Goal: Information Seeking & Learning: Learn about a topic

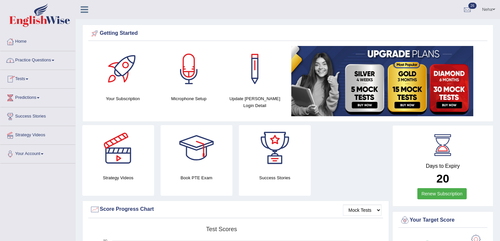
drag, startPoint x: 0, startPoint y: 0, endPoint x: 33, endPoint y: 61, distance: 69.2
click at [33, 61] on link "Practice Questions" at bounding box center [37, 59] width 75 height 16
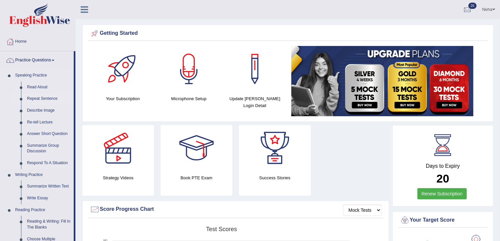
click at [36, 99] on link "Repeat Sentence" at bounding box center [49, 99] width 50 height 12
click at [24, 93] on link "Repeat Sentence" at bounding box center [49, 99] width 50 height 12
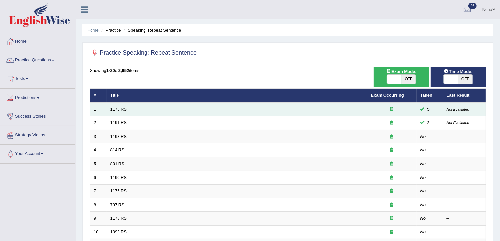
click at [117, 108] on link "1175 RS" at bounding box center [118, 109] width 17 height 5
click at [110, 107] on link "1175 RS" at bounding box center [118, 109] width 17 height 5
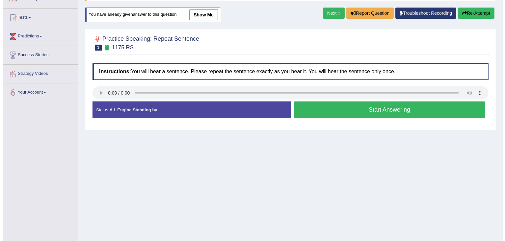
scroll to position [62, 0]
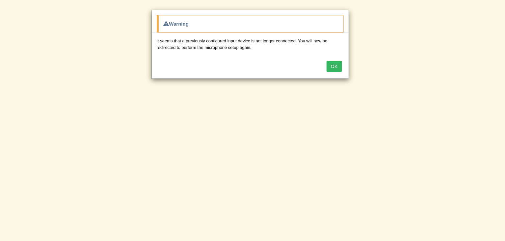
click at [335, 67] on button "OK" at bounding box center [333, 66] width 15 height 11
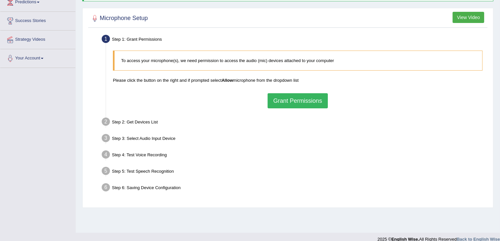
scroll to position [97, 0]
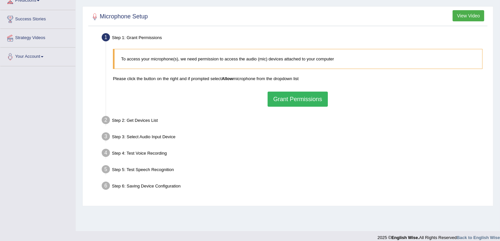
click at [307, 99] on button "Grant Permissions" at bounding box center [297, 99] width 60 height 15
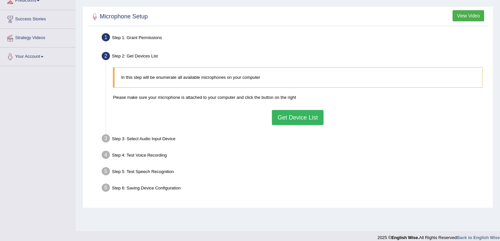
click at [288, 122] on button "Get Device List" at bounding box center [297, 117] width 51 height 15
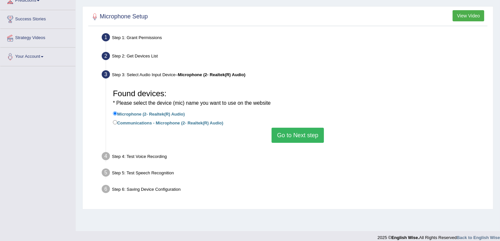
click at [284, 136] on button "Go to Next step" at bounding box center [297, 135] width 52 height 15
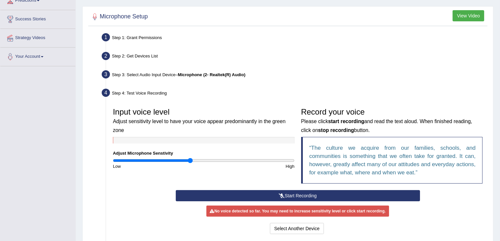
click at [276, 191] on button "Start Recording" at bounding box center [298, 195] width 244 height 11
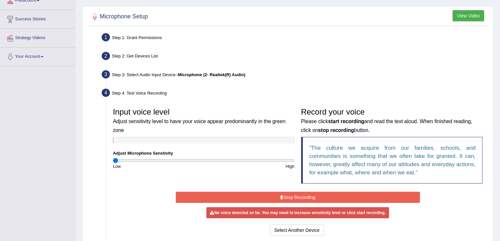
click at [115, 160] on input "range" at bounding box center [204, 160] width 182 height 5
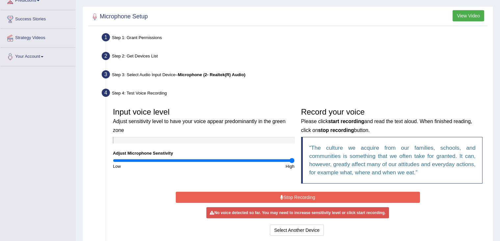
drag, startPoint x: 115, startPoint y: 160, endPoint x: 329, endPoint y: 155, distance: 214.2
type input "2"
click at [294, 158] on input "range" at bounding box center [204, 160] width 182 height 5
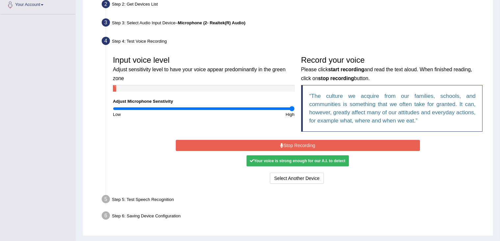
scroll to position [150, 0]
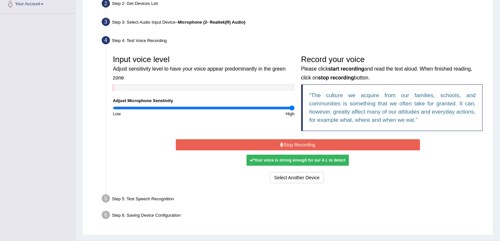
click at [299, 145] on button "Stop Recording" at bounding box center [298, 144] width 244 height 11
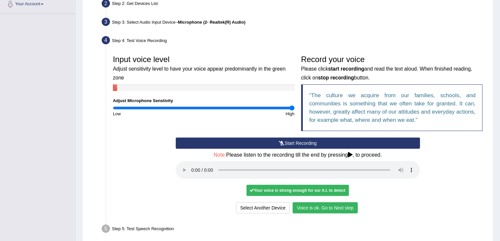
click at [321, 207] on button "Voice is ok. Go to Next step" at bounding box center [324, 208] width 65 height 11
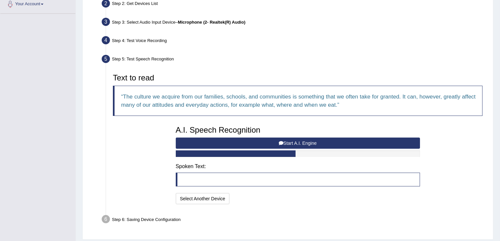
scroll to position [169, 0]
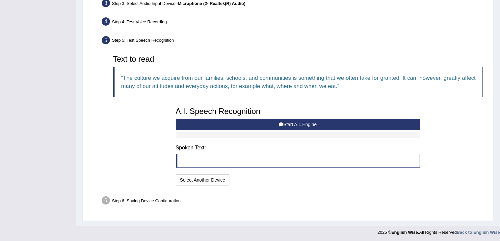
click at [280, 123] on icon at bounding box center [281, 124] width 5 height 5
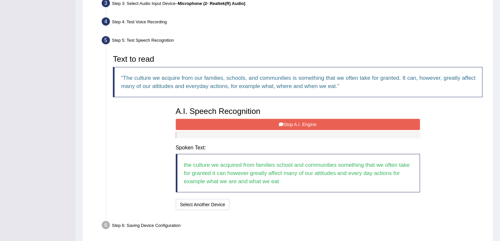
scroll to position [193, 0]
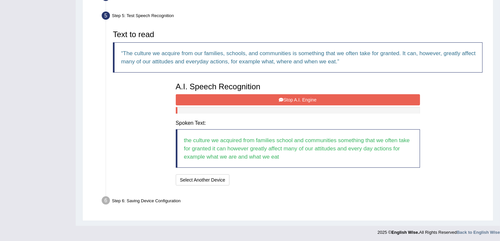
click at [298, 94] on button "Stop A.I. Engine" at bounding box center [298, 99] width 244 height 11
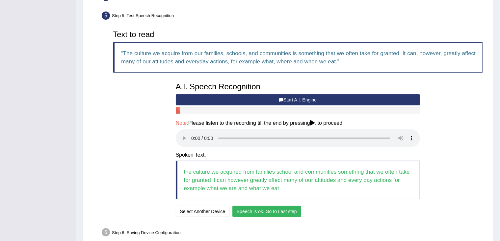
click at [270, 211] on button "Speech is ok. Go to Last step" at bounding box center [266, 211] width 69 height 11
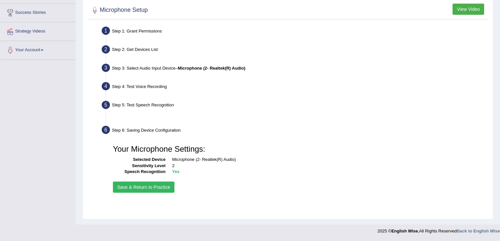
scroll to position [104, 0]
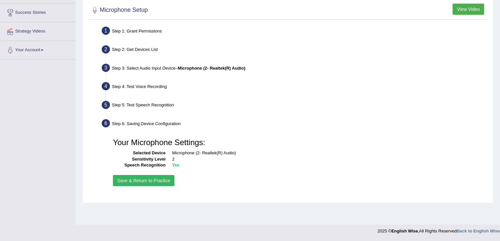
click at [150, 185] on button "Save & Return to Practice" at bounding box center [144, 180] width 62 height 11
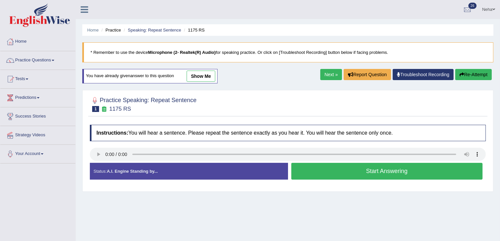
click at [334, 172] on button "Start Answering" at bounding box center [386, 171] width 191 height 17
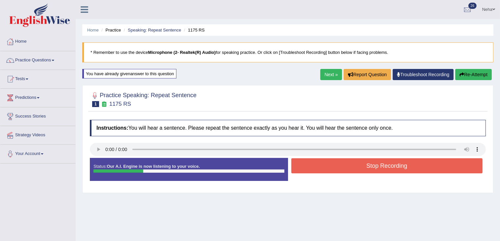
click at [337, 167] on button "Stop Recording" at bounding box center [386, 166] width 191 height 15
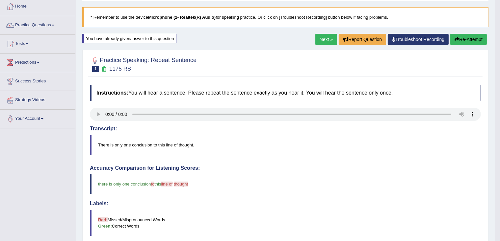
scroll to position [33, 0]
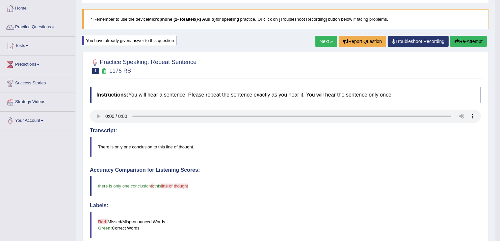
click at [468, 38] on button "Re-Attempt" at bounding box center [468, 41] width 37 height 11
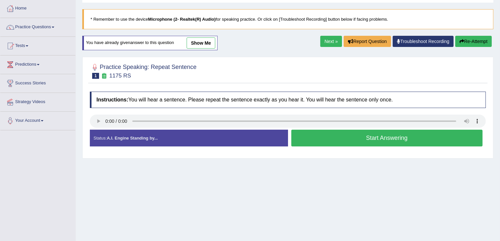
scroll to position [33, 0]
click at [333, 134] on button "Start Answering" at bounding box center [386, 138] width 191 height 17
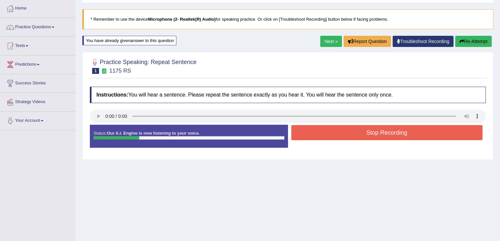
click at [333, 134] on button "Stop Recording" at bounding box center [386, 132] width 191 height 15
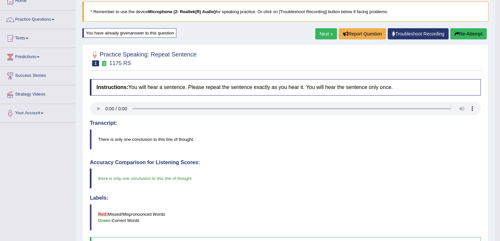
scroll to position [40, 0]
click at [320, 186] on blockquote "there is only one conclusion to this line of thought" at bounding box center [285, 179] width 391 height 20
click at [328, 33] on link "Next »" at bounding box center [326, 34] width 22 height 11
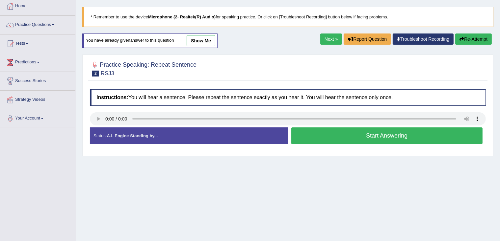
click at [336, 137] on button "Start Answering" at bounding box center [386, 136] width 191 height 17
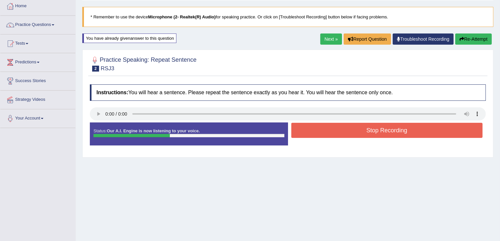
click at [336, 137] on div "Stop Recording" at bounding box center [387, 131] width 198 height 17
click at [340, 128] on button "Stop Recording" at bounding box center [386, 130] width 191 height 15
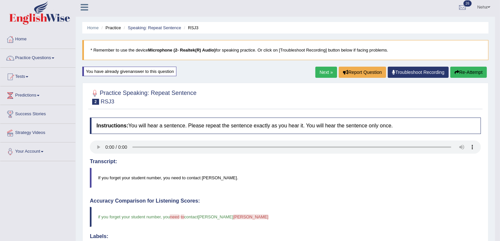
scroll to position [2, 0]
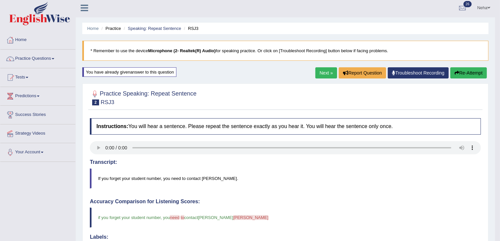
click at [464, 70] on button "Re-Attempt" at bounding box center [468, 72] width 37 height 11
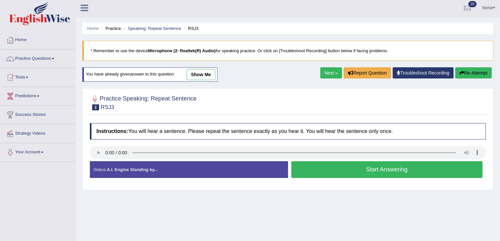
click at [328, 167] on button "Start Answering" at bounding box center [386, 170] width 191 height 17
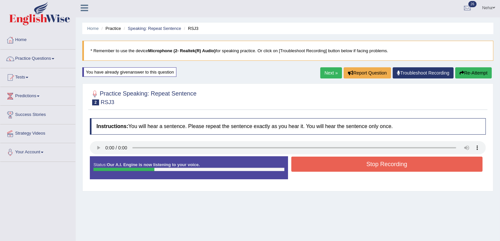
click at [328, 167] on button "Stop Recording" at bounding box center [386, 164] width 191 height 15
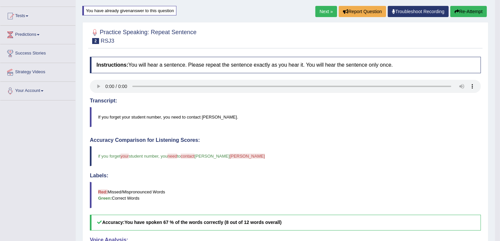
scroll to position [63, 0]
click at [474, 10] on button "Re-Attempt" at bounding box center [468, 11] width 37 height 11
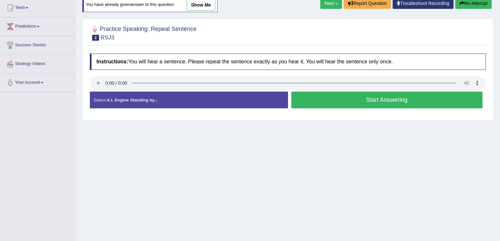
scroll to position [63, 0]
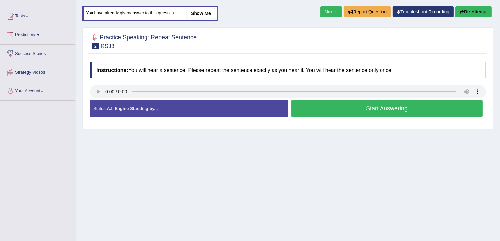
click at [328, 102] on button "Start Answering" at bounding box center [386, 108] width 191 height 17
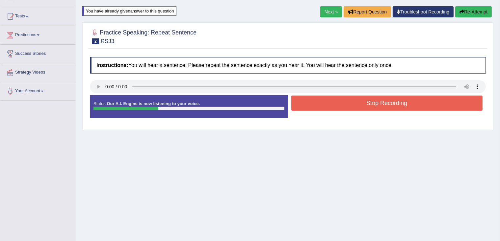
click at [328, 102] on button "Stop Recording" at bounding box center [386, 103] width 191 height 15
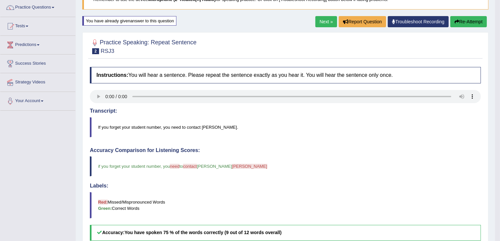
scroll to position [51, 0]
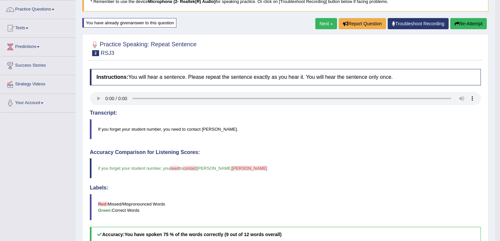
click at [458, 19] on button "Re-Attempt" at bounding box center [468, 23] width 37 height 11
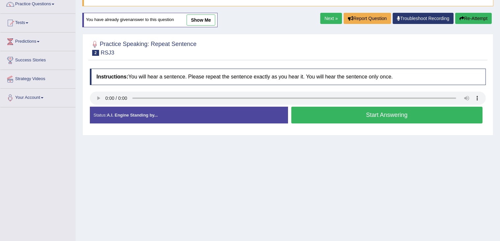
click at [356, 112] on button "Start Answering" at bounding box center [386, 115] width 191 height 17
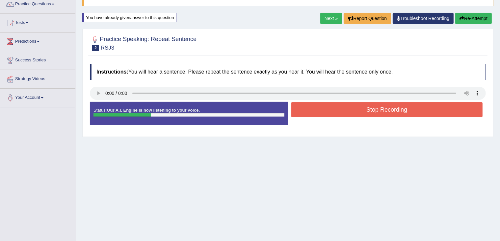
click at [356, 112] on button "Stop Recording" at bounding box center [386, 109] width 191 height 15
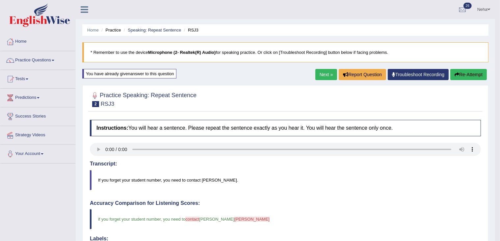
click at [328, 76] on link "Next »" at bounding box center [326, 74] width 22 height 11
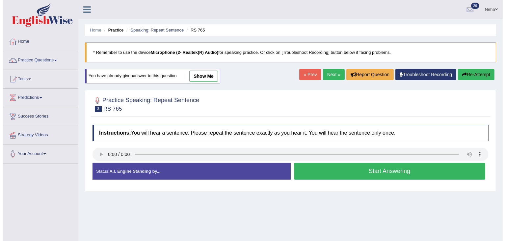
scroll to position [37, 0]
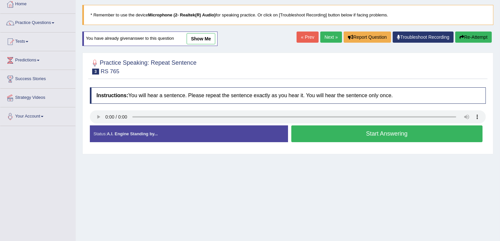
click at [315, 133] on button "Start Answering" at bounding box center [386, 134] width 191 height 17
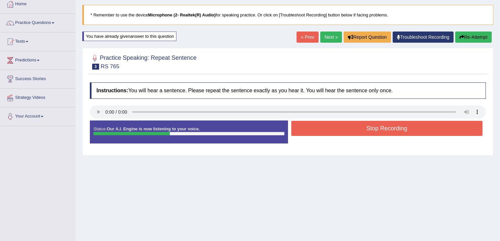
click at [315, 133] on button "Stop Recording" at bounding box center [386, 128] width 191 height 15
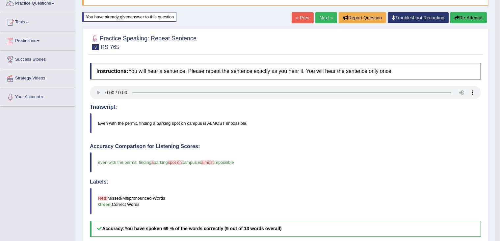
scroll to position [53, 0]
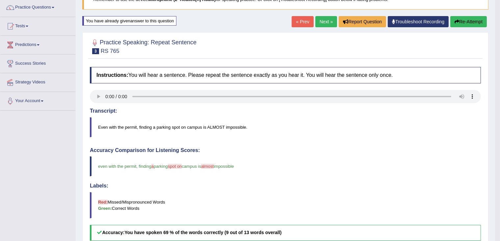
click at [468, 23] on button "Re-Attempt" at bounding box center [468, 21] width 37 height 11
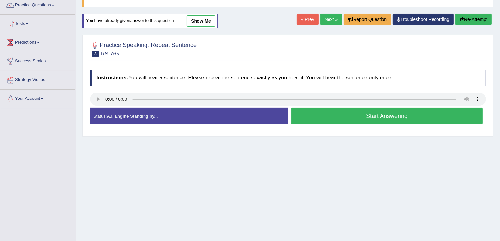
click at [343, 113] on button "Start Answering" at bounding box center [386, 116] width 191 height 17
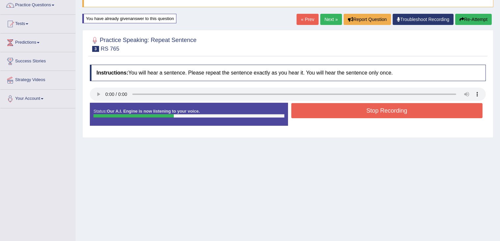
click at [343, 113] on button "Stop Recording" at bounding box center [386, 110] width 191 height 15
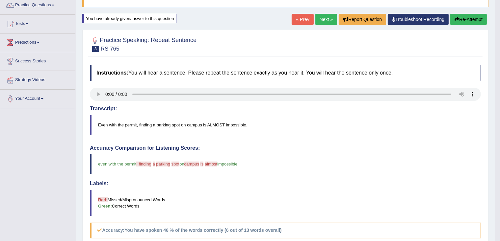
scroll to position [55, 0]
click at [472, 20] on button "Re-Attempt" at bounding box center [468, 19] width 37 height 11
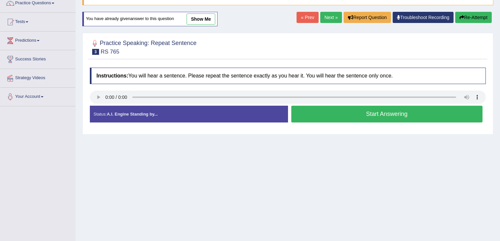
click at [327, 117] on button "Start Answering" at bounding box center [386, 114] width 191 height 17
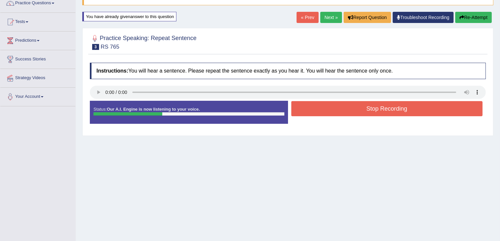
click at [329, 112] on button "Stop Recording" at bounding box center [386, 108] width 191 height 15
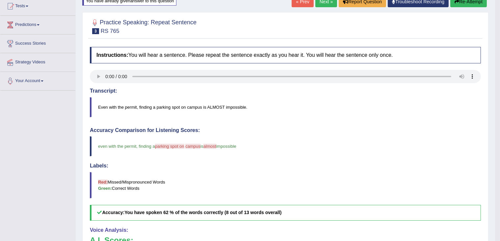
scroll to position [53, 0]
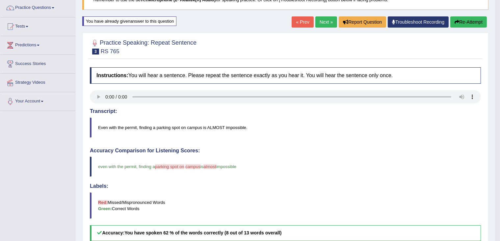
click at [461, 22] on button "Re-Attempt" at bounding box center [468, 21] width 37 height 11
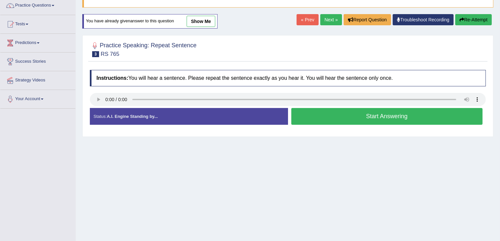
click at [348, 117] on button "Start Answering" at bounding box center [386, 116] width 191 height 17
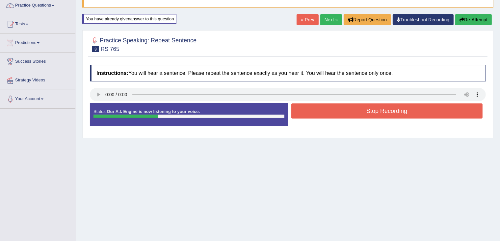
click at [350, 113] on button "Stop Recording" at bounding box center [386, 111] width 191 height 15
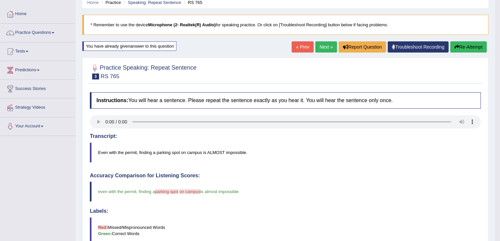
scroll to position [25, 0]
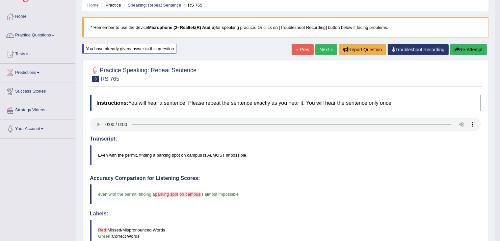
click at [324, 51] on link "Next »" at bounding box center [326, 49] width 22 height 11
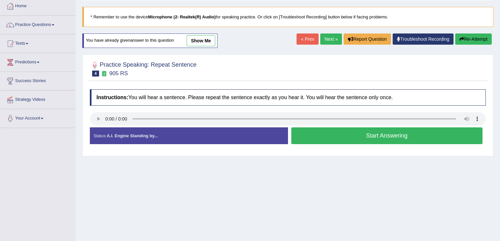
scroll to position [37, 0]
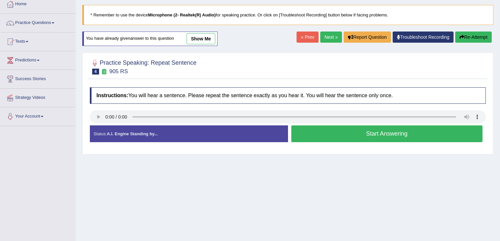
click at [322, 137] on button "Start Answering" at bounding box center [386, 134] width 191 height 17
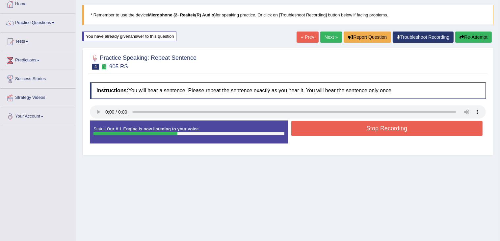
click at [326, 129] on button "Stop Recording" at bounding box center [386, 128] width 191 height 15
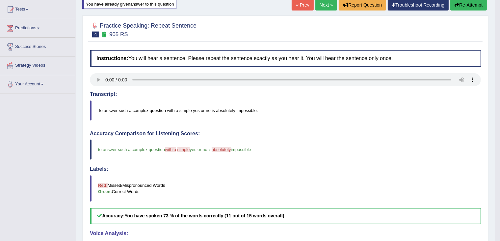
scroll to position [70, 0]
click at [466, 5] on button "Re-Attempt" at bounding box center [468, 4] width 37 height 11
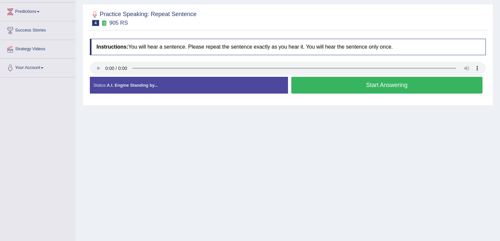
scroll to position [87, 0]
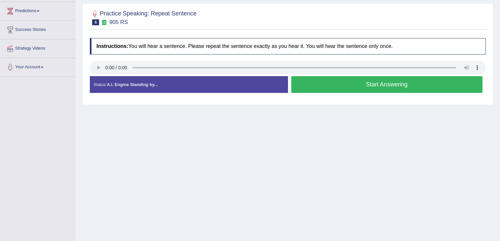
click at [354, 78] on button "Start Answering" at bounding box center [386, 84] width 191 height 17
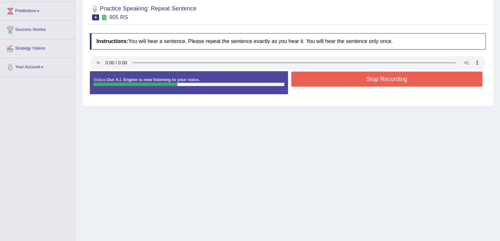
click at [354, 78] on button "Stop Recording" at bounding box center [386, 79] width 191 height 15
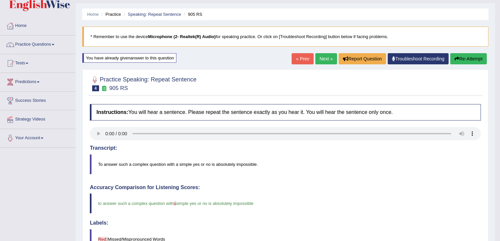
scroll to position [15, 0]
click at [326, 58] on link "Next »" at bounding box center [326, 59] width 22 height 11
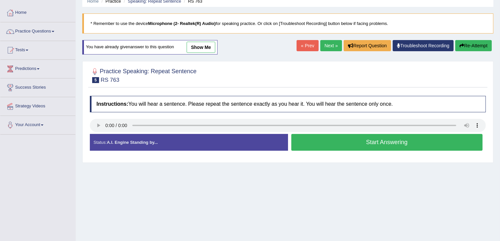
scroll to position [29, 0]
click at [331, 142] on button "Start Answering" at bounding box center [386, 142] width 191 height 17
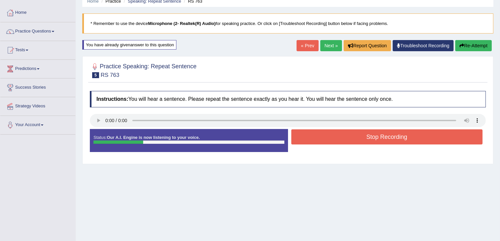
click at [334, 139] on button "Stop Recording" at bounding box center [386, 137] width 191 height 15
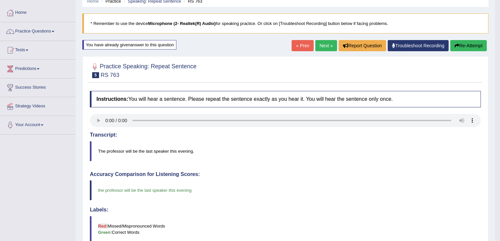
click at [328, 46] on link "Next »" at bounding box center [326, 45] width 22 height 11
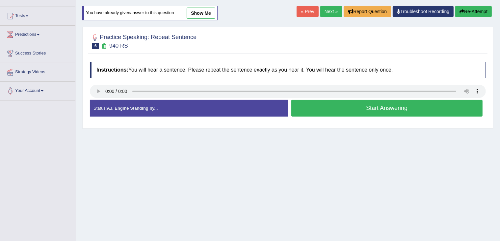
click at [307, 106] on button "Start Answering" at bounding box center [386, 108] width 191 height 17
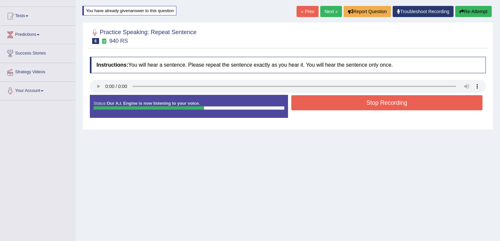
click at [307, 106] on button "Stop Recording" at bounding box center [386, 102] width 191 height 15
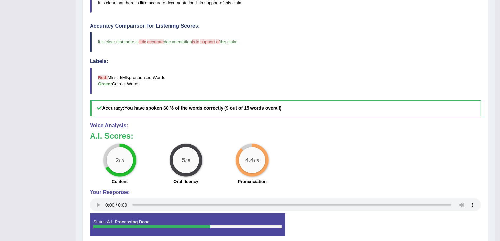
scroll to position [61, 0]
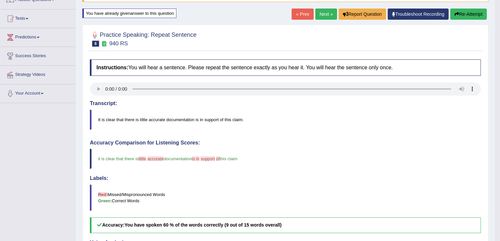
click at [457, 12] on icon "button" at bounding box center [456, 14] width 5 height 5
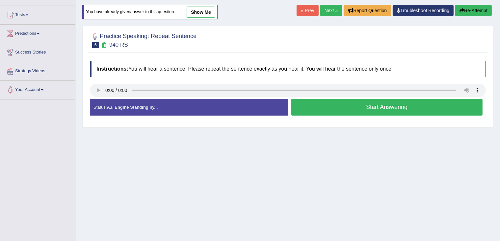
scroll to position [61, 0]
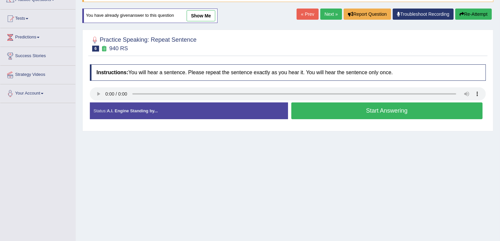
click at [343, 109] on button "Start Answering" at bounding box center [386, 111] width 191 height 17
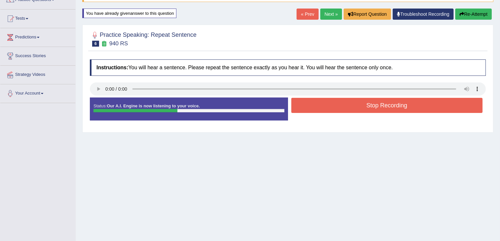
click at [307, 104] on button "Stop Recording" at bounding box center [386, 105] width 191 height 15
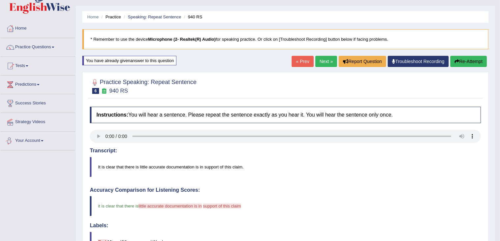
scroll to position [13, 0]
click at [472, 61] on button "Re-Attempt" at bounding box center [468, 61] width 37 height 11
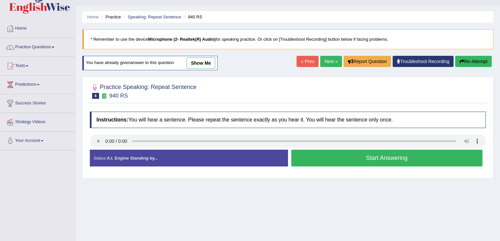
click at [334, 158] on button "Start Answering" at bounding box center [386, 158] width 191 height 17
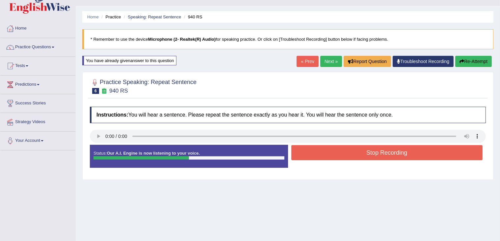
click at [337, 152] on button "Stop Recording" at bounding box center [386, 152] width 191 height 15
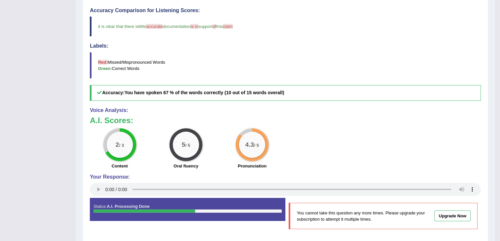
scroll to position [189, 0]
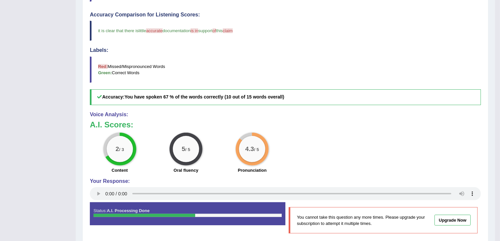
click at [314, 161] on div "2 / 3 Content 5 / 5 Oral fluency 4.3 / 5 Pronunciation" at bounding box center [285, 154] width 397 height 42
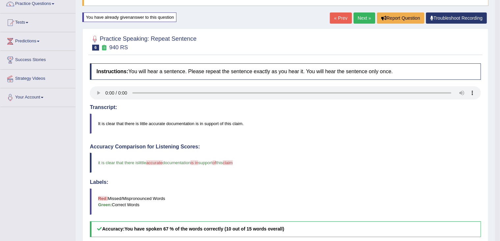
scroll to position [57, 0]
click at [360, 15] on link "Next »" at bounding box center [364, 17] width 22 height 11
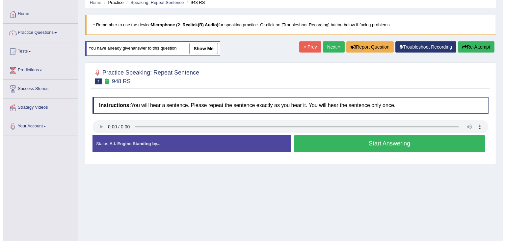
scroll to position [29, 0]
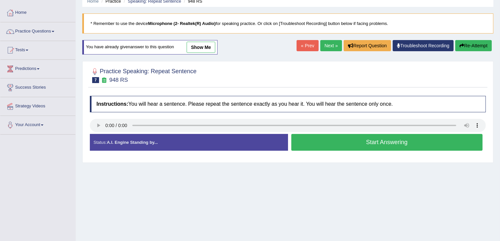
click at [321, 140] on button "Start Answering" at bounding box center [386, 142] width 191 height 17
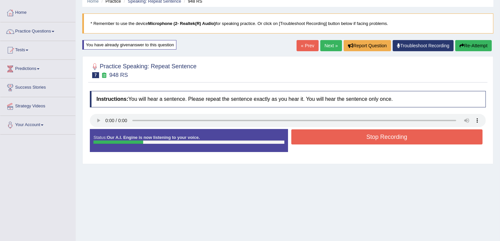
click at [321, 140] on button "Stop Recording" at bounding box center [386, 137] width 191 height 15
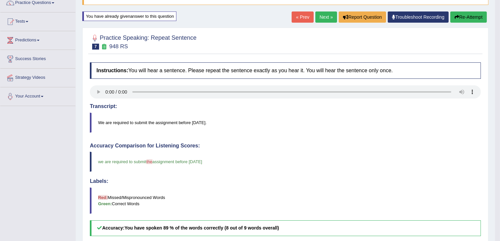
scroll to position [57, 0]
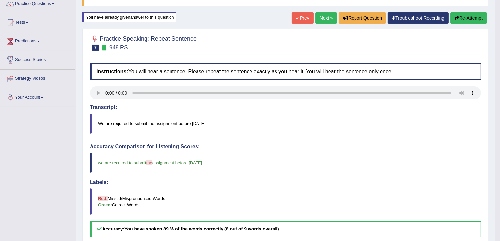
click at [323, 21] on link "Next »" at bounding box center [326, 17] width 22 height 11
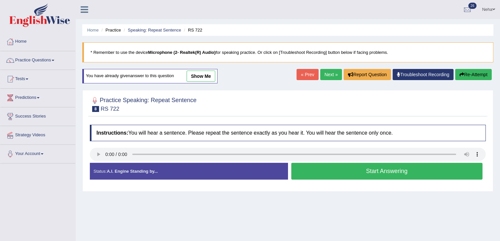
click at [326, 166] on button "Start Answering" at bounding box center [386, 171] width 191 height 17
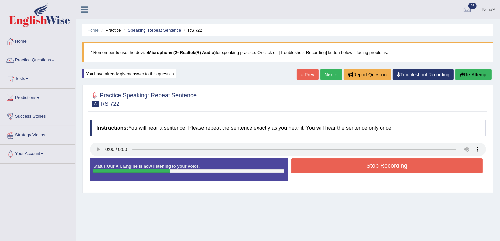
click at [326, 166] on button "Stop Recording" at bounding box center [386, 166] width 191 height 15
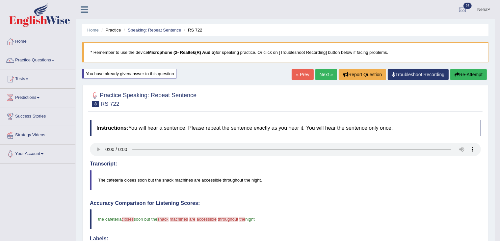
click at [469, 76] on button "Re-Attempt" at bounding box center [468, 74] width 37 height 11
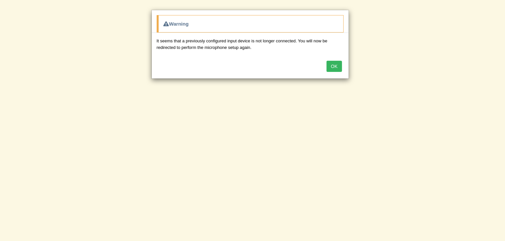
click at [338, 67] on button "OK" at bounding box center [333, 66] width 15 height 11
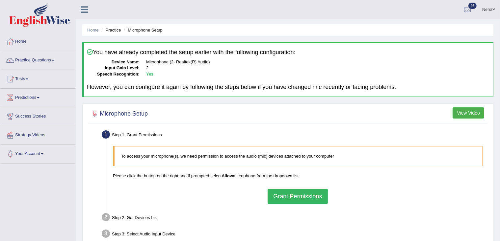
click at [308, 192] on button "Grant Permissions" at bounding box center [297, 196] width 60 height 15
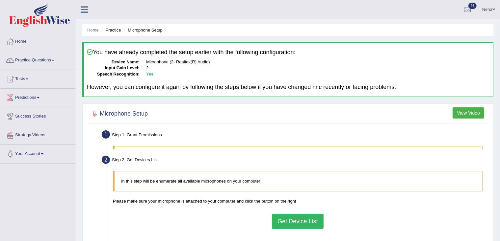
scroll to position [104, 0]
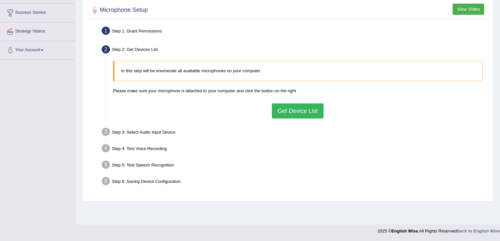
click at [293, 110] on button "Get Device List" at bounding box center [297, 111] width 51 height 15
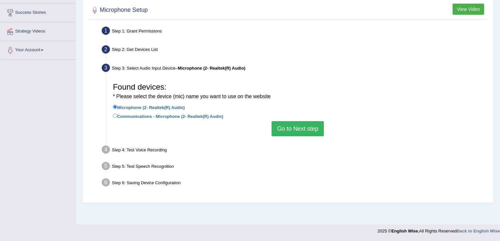
click at [282, 129] on button "Go to Next step" at bounding box center [297, 128] width 52 height 15
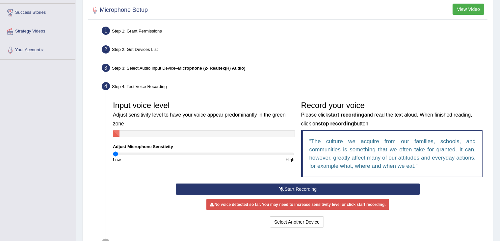
click at [115, 152] on input "range" at bounding box center [204, 154] width 182 height 5
click at [277, 190] on button "Start Recording" at bounding box center [298, 189] width 244 height 11
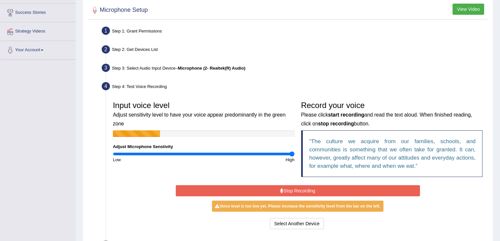
drag, startPoint x: 114, startPoint y: 155, endPoint x: 323, endPoint y: 157, distance: 209.2
click at [294, 157] on input "range" at bounding box center [204, 154] width 182 height 5
click at [230, 186] on button "Stop Recording" at bounding box center [298, 191] width 244 height 11
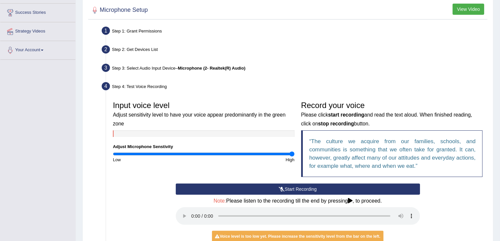
click at [286, 188] on button "Start Recording" at bounding box center [298, 189] width 244 height 11
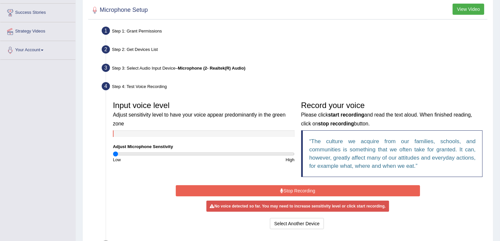
click at [115, 155] on input "range" at bounding box center [204, 154] width 182 height 5
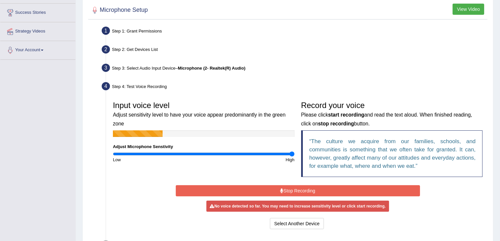
drag, startPoint x: 115, startPoint y: 155, endPoint x: 304, endPoint y: 156, distance: 188.1
click at [294, 156] on input "range" at bounding box center [204, 154] width 182 height 5
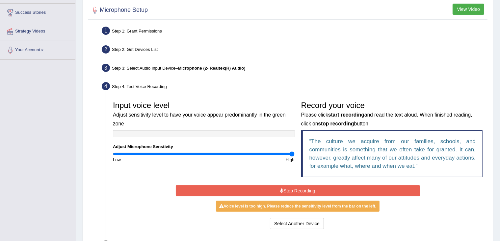
click at [279, 191] on button "Stop Recording" at bounding box center [298, 191] width 244 height 11
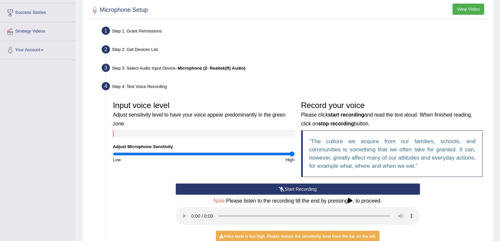
click at [279, 191] on button "Start Recording" at bounding box center [298, 189] width 244 height 11
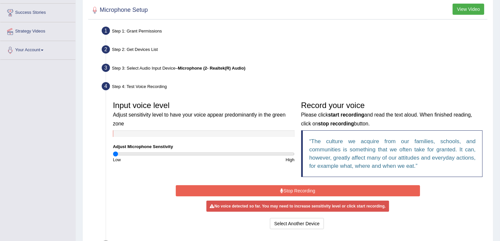
click at [113, 153] on input "range" at bounding box center [204, 154] width 182 height 5
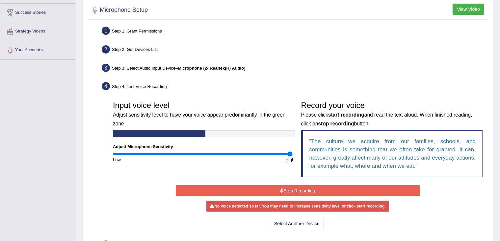
drag, startPoint x: 113, startPoint y: 153, endPoint x: 290, endPoint y: 153, distance: 177.0
click at [290, 153] on input "range" at bounding box center [204, 154] width 182 height 5
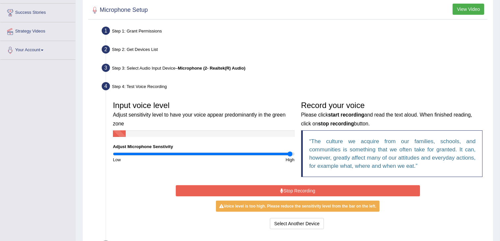
click at [329, 188] on button "Stop Recording" at bounding box center [298, 191] width 244 height 11
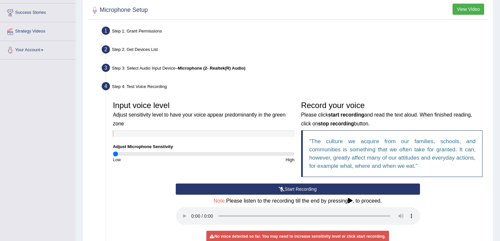
click at [114, 153] on input "range" at bounding box center [204, 154] width 182 height 5
click at [288, 188] on button "Start Recording" at bounding box center [298, 189] width 244 height 11
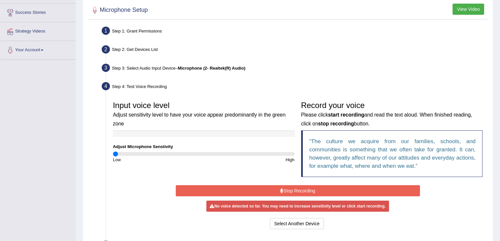
click at [114, 150] on div "Input voice level Adjust sensitivity level to have your voice appear predominan…" at bounding box center [204, 130] width 188 height 65
drag, startPoint x: 114, startPoint y: 150, endPoint x: 114, endPoint y: 154, distance: 4.0
click at [114, 154] on div "Input voice level Adjust sensitivity level to have your voice appear predominan…" at bounding box center [204, 130] width 188 height 65
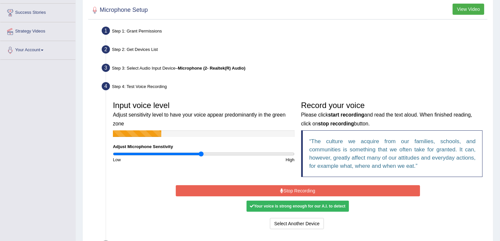
drag, startPoint x: 114, startPoint y: 154, endPoint x: 200, endPoint y: 152, distance: 86.2
type input "0.98"
click at [200, 152] on input "range" at bounding box center [204, 154] width 182 height 5
click at [293, 191] on button "Stop Recording" at bounding box center [298, 191] width 244 height 11
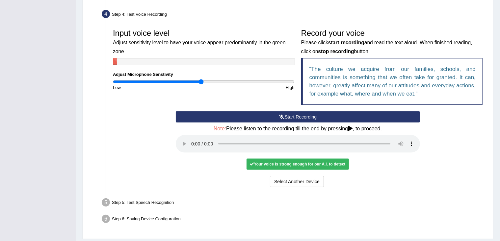
scroll to position [195, 0]
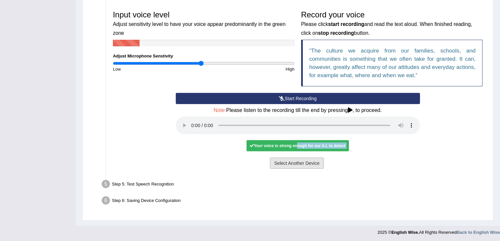
drag, startPoint x: 295, startPoint y: 144, endPoint x: 300, endPoint y: 163, distance: 19.7
click at [300, 163] on div "Start Recording Stop Recording Note: Please listen to the recording till the en…" at bounding box center [297, 132] width 251 height 78
click at [300, 163] on button "Select Another Device" at bounding box center [297, 163] width 54 height 11
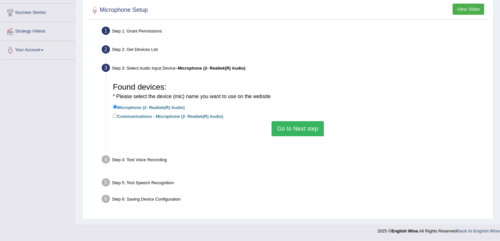
scroll to position [104, 0]
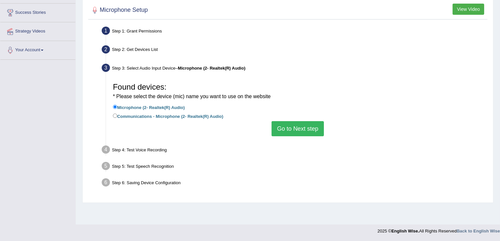
click at [303, 128] on button "Go to Next step" at bounding box center [297, 128] width 52 height 15
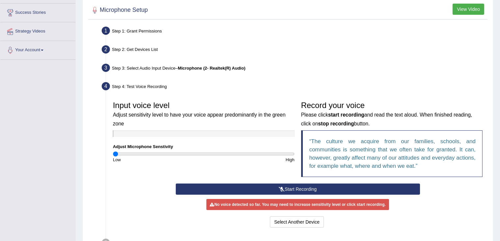
click at [114, 153] on input "range" at bounding box center [204, 154] width 182 height 5
click at [226, 184] on button "Start Recording" at bounding box center [298, 189] width 244 height 11
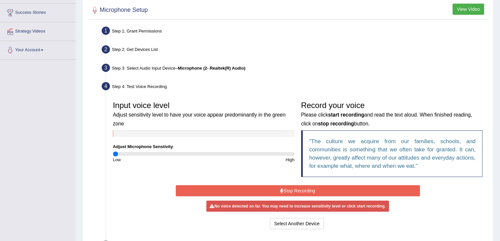
click at [116, 154] on input "range" at bounding box center [204, 154] width 182 height 5
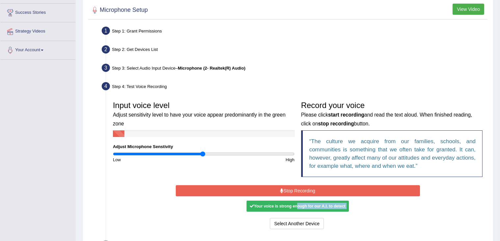
drag, startPoint x: 116, startPoint y: 154, endPoint x: 203, endPoint y: 157, distance: 86.9
click at [203, 157] on input "range" at bounding box center [204, 154] width 182 height 5
click at [298, 189] on button "Stop Recording" at bounding box center [298, 191] width 244 height 11
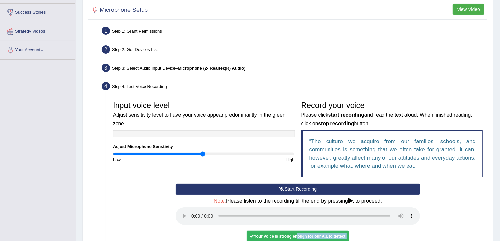
scroll to position [195, 0]
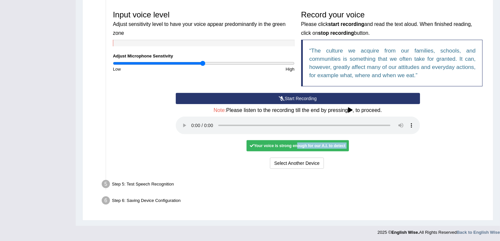
click at [407, 147] on div "No voice detected so far. You may need to increase sensitivity level or click s…" at bounding box center [298, 146] width 244 height 6
click at [317, 145] on div "Your voice is strong enough for our A.I. to detect" at bounding box center [297, 145] width 102 height 11
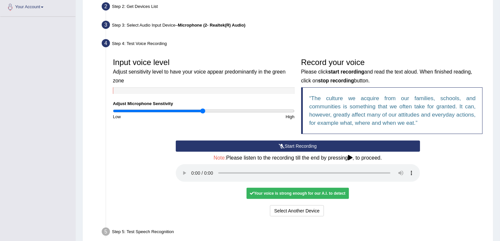
click at [269, 143] on button "Start Recording" at bounding box center [298, 146] width 244 height 11
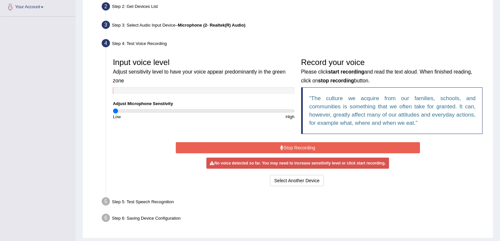
click at [114, 110] on input "range" at bounding box center [204, 111] width 182 height 5
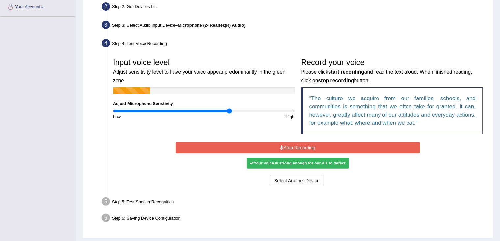
drag, startPoint x: 116, startPoint y: 112, endPoint x: 229, endPoint y: 114, distance: 113.5
type input "1.3"
click at [229, 114] on input "range" at bounding box center [204, 111] width 182 height 5
click at [289, 147] on button "Stop Recording" at bounding box center [298, 147] width 244 height 11
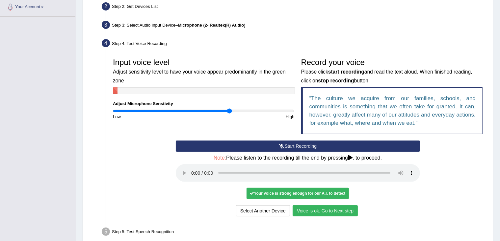
click at [309, 210] on button "Voice is ok. Go to Next step" at bounding box center [324, 211] width 65 height 11
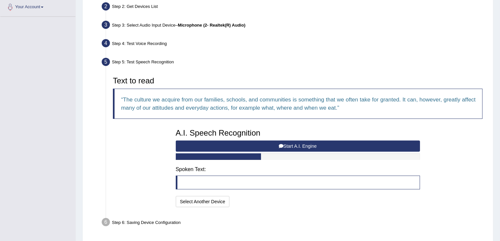
scroll to position [169, 0]
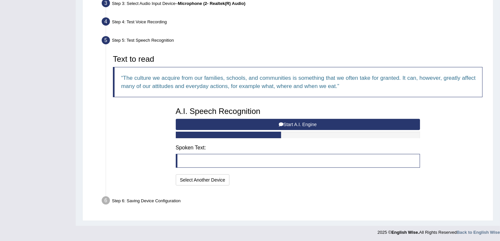
click at [239, 124] on button "Start A.I. Engine" at bounding box center [298, 124] width 244 height 11
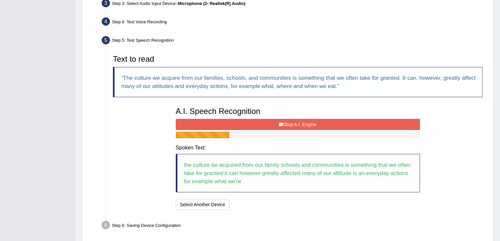
click at [250, 125] on button "Stop A.I. Engine" at bounding box center [298, 124] width 244 height 11
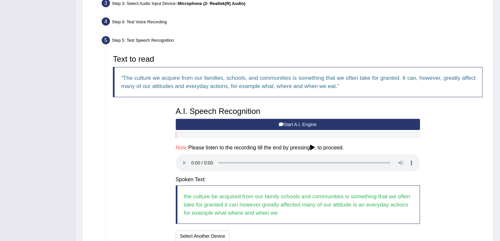
click at [405, 208] on blockquote "the culture be acquired from our family schools and communities is something th…" at bounding box center [298, 205] width 244 height 38
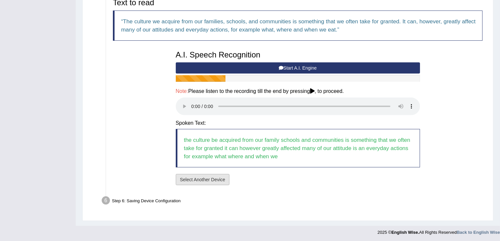
click at [199, 180] on button "Select Another Device" at bounding box center [203, 179] width 54 height 11
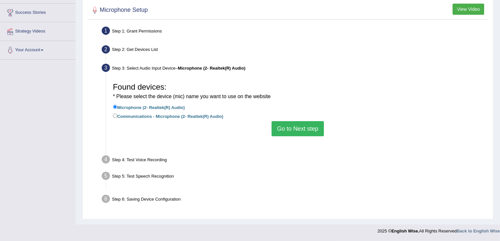
scroll to position [104, 0]
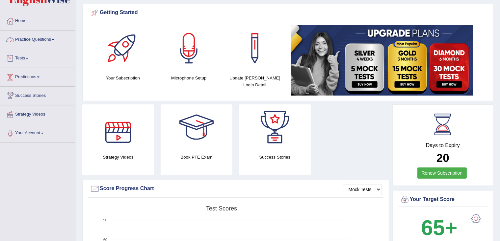
scroll to position [20, 0]
click at [27, 41] on link "Practice Questions" at bounding box center [37, 39] width 75 height 16
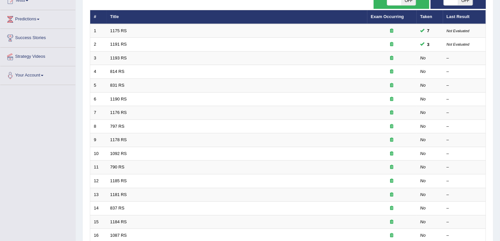
scroll to position [82, 0]
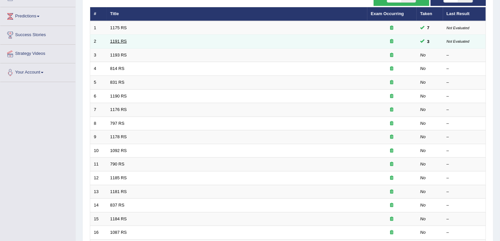
click at [111, 41] on link "1191 RS" at bounding box center [118, 41] width 17 height 5
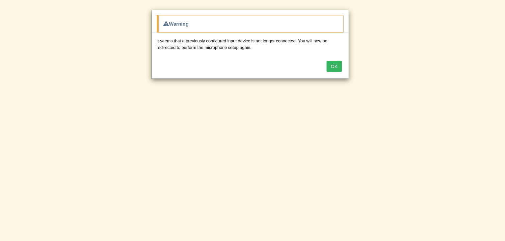
click at [334, 65] on button "OK" at bounding box center [333, 66] width 15 height 11
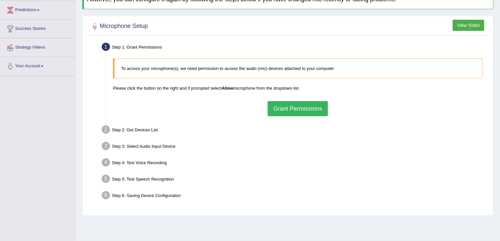
scroll to position [104, 0]
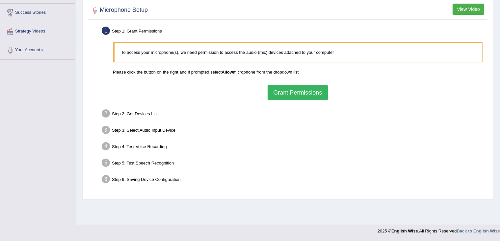
click at [293, 91] on button "Grant Permissions" at bounding box center [297, 92] width 60 height 15
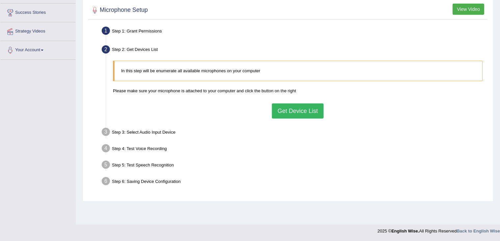
click at [293, 109] on button "Get Device List" at bounding box center [297, 111] width 51 height 15
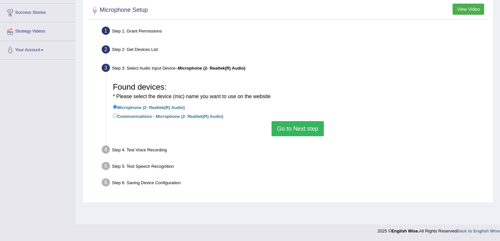
click at [282, 127] on button "Go to Next step" at bounding box center [297, 128] width 52 height 15
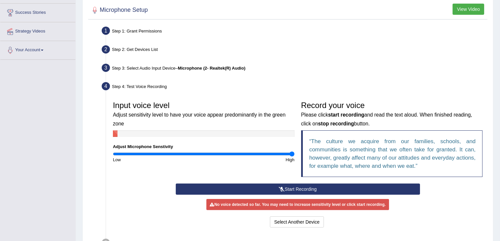
scroll to position [163, 0]
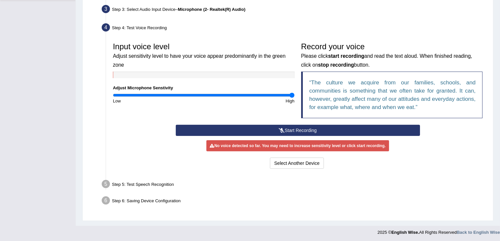
click at [254, 130] on button "Start Recording" at bounding box center [298, 130] width 244 height 11
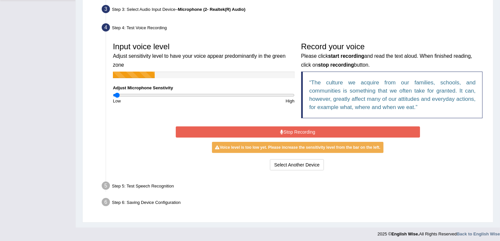
click at [117, 95] on input "range" at bounding box center [204, 95] width 182 height 5
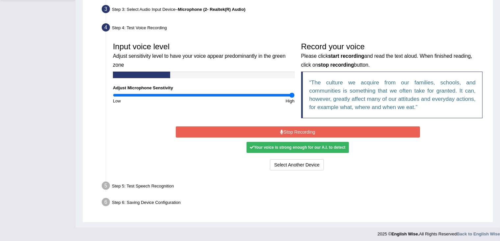
drag, startPoint x: 117, startPoint y: 95, endPoint x: 323, endPoint y: 100, distance: 206.0
type input "2"
click at [294, 98] on input "range" at bounding box center [204, 95] width 182 height 5
click at [300, 131] on button "Stop Recording" at bounding box center [298, 132] width 244 height 11
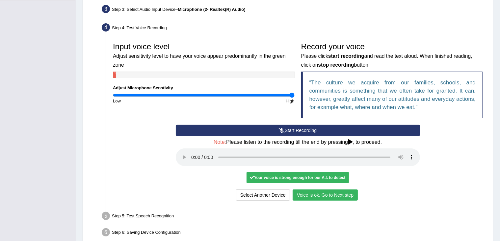
click at [329, 195] on button "Voice is ok. Go to Next step" at bounding box center [324, 195] width 65 height 11
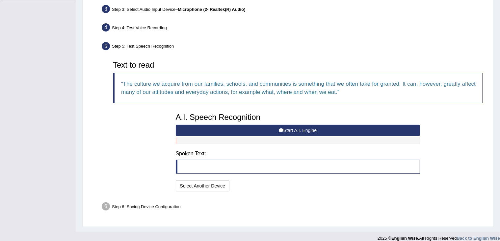
scroll to position [169, 0]
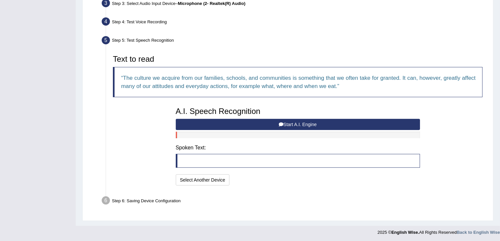
click at [261, 123] on button "Start A.I. Engine" at bounding box center [298, 124] width 244 height 11
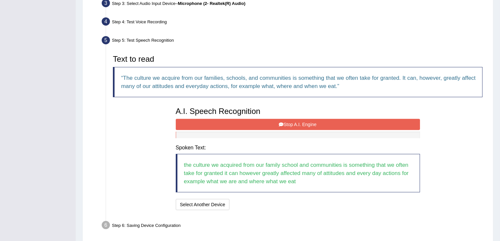
click at [275, 120] on button "Stop A.I. Engine" at bounding box center [298, 124] width 244 height 11
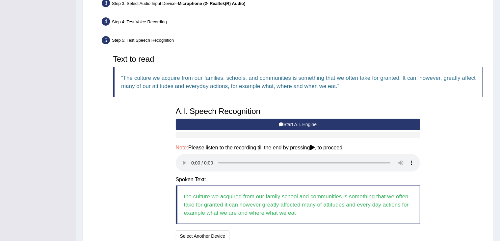
scroll to position [202, 0]
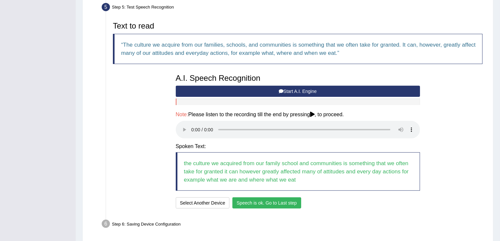
click at [263, 201] on button "Speech is ok. Go to Last step" at bounding box center [266, 203] width 69 height 11
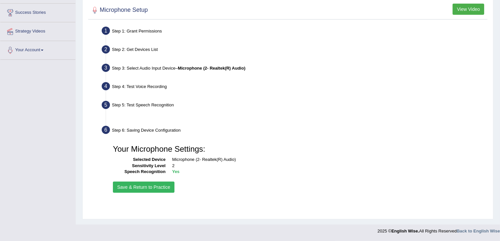
scroll to position [104, 0]
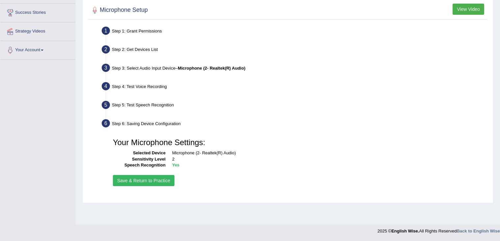
click at [149, 181] on button "Save & Return to Practice" at bounding box center [144, 180] width 62 height 11
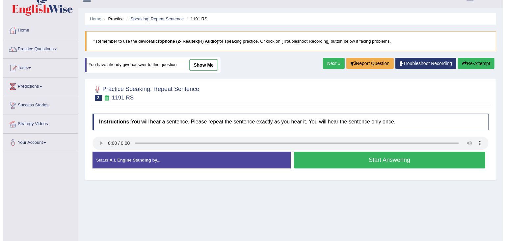
scroll to position [12, 0]
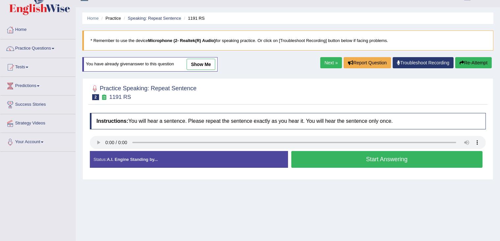
click at [326, 159] on button "Start Answering" at bounding box center [386, 159] width 191 height 17
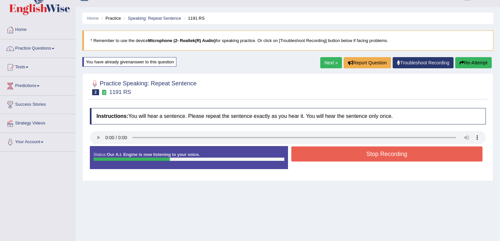
click at [326, 159] on button "Stop Recording" at bounding box center [386, 154] width 191 height 15
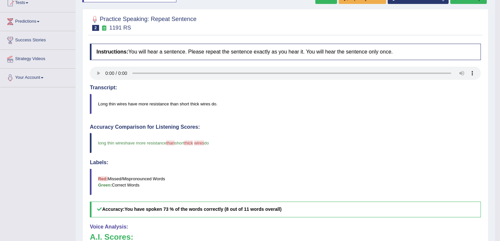
scroll to position [54, 0]
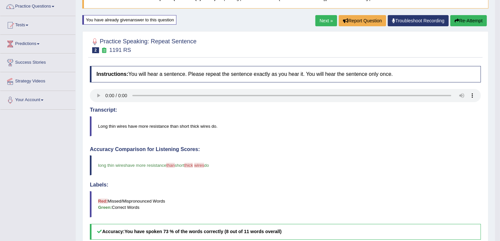
click at [466, 18] on button "Re-Attempt" at bounding box center [468, 20] width 37 height 11
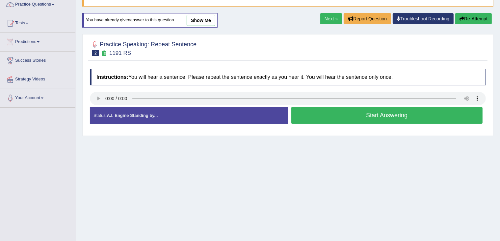
click at [327, 115] on button "Start Answering" at bounding box center [386, 115] width 191 height 17
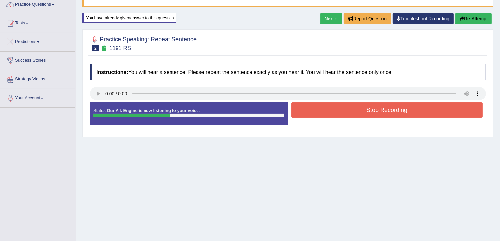
click at [327, 115] on button "Stop Recording" at bounding box center [386, 110] width 191 height 15
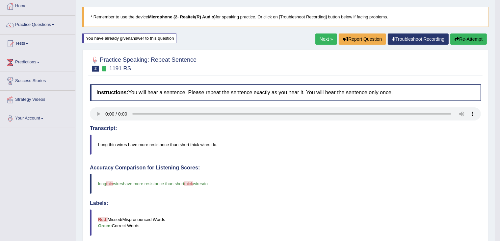
scroll to position [34, 0]
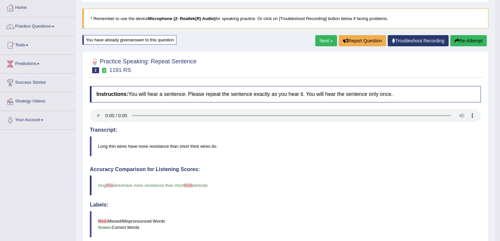
click at [324, 41] on link "Next »" at bounding box center [326, 40] width 22 height 11
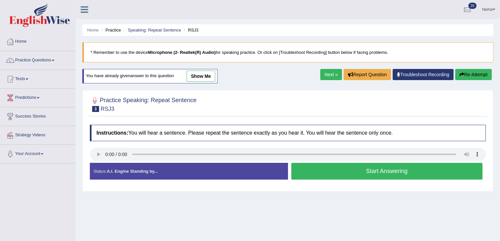
click at [338, 168] on button "Start Answering" at bounding box center [386, 171] width 191 height 17
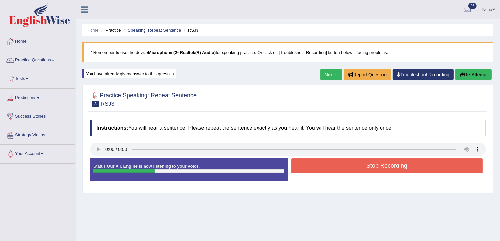
click at [338, 168] on button "Stop Recording" at bounding box center [386, 166] width 191 height 15
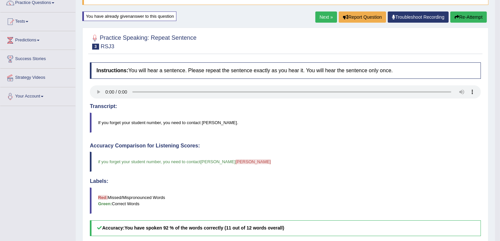
scroll to position [55, 0]
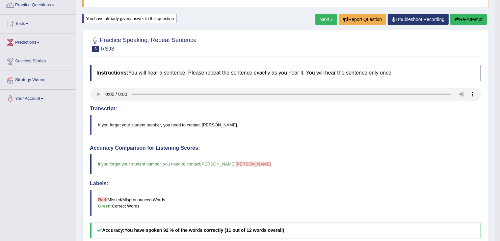
click at [322, 19] on link "Next »" at bounding box center [326, 19] width 22 height 11
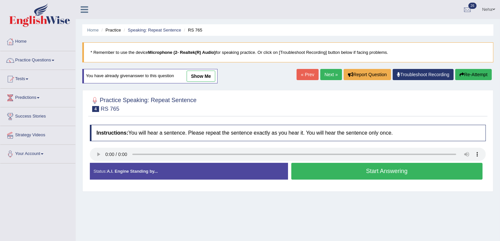
click at [324, 172] on button "Start Answering" at bounding box center [386, 171] width 191 height 17
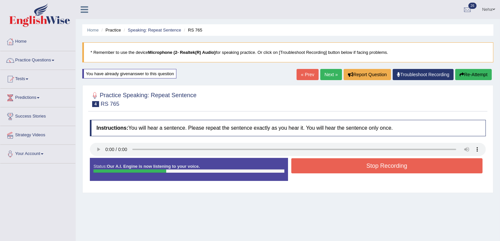
click at [326, 169] on button "Stop Recording" at bounding box center [386, 166] width 191 height 15
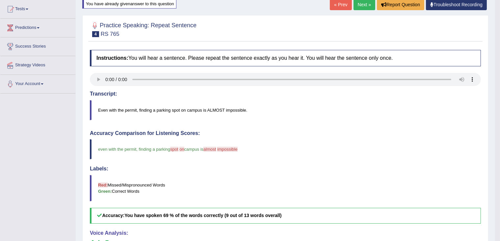
scroll to position [67, 0]
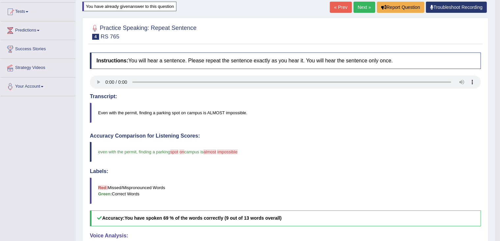
click at [362, 5] on link "Next »" at bounding box center [364, 7] width 22 height 11
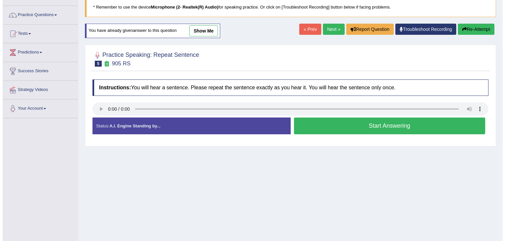
scroll to position [47, 0]
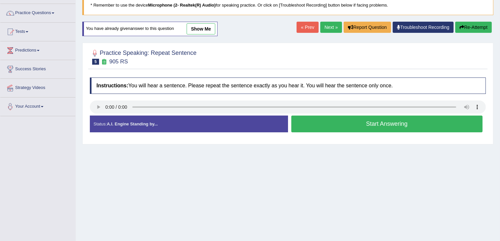
click at [322, 128] on button "Start Answering" at bounding box center [386, 124] width 191 height 17
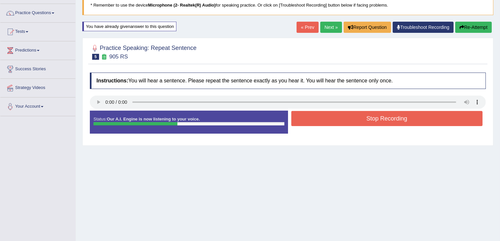
click at [324, 117] on button "Stop Recording" at bounding box center [386, 118] width 191 height 15
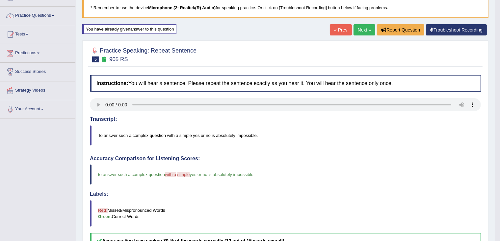
scroll to position [44, 0]
click at [362, 32] on link "Next »" at bounding box center [364, 30] width 22 height 11
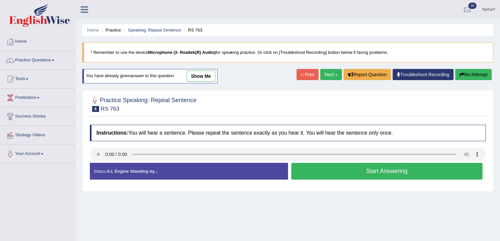
click at [319, 175] on button "Start Answering" at bounding box center [386, 171] width 191 height 17
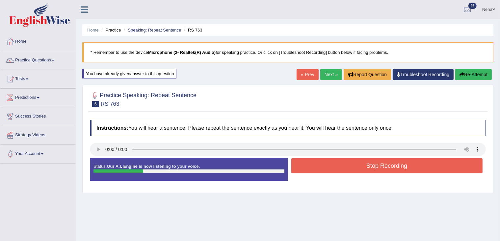
click at [328, 162] on button "Stop Recording" at bounding box center [386, 166] width 191 height 15
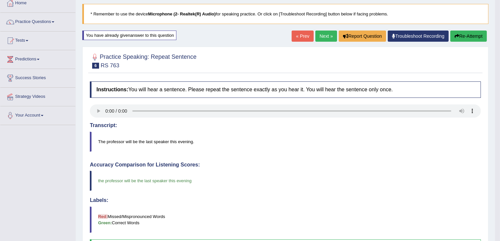
scroll to position [38, 0]
click at [325, 37] on link "Next »" at bounding box center [326, 36] width 22 height 11
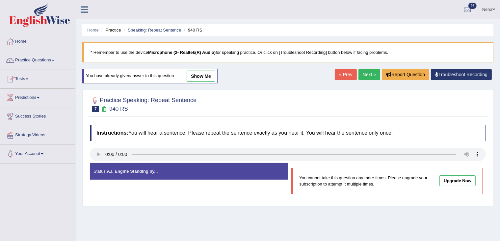
click at [23, 42] on link "Home" at bounding box center [37, 41] width 75 height 16
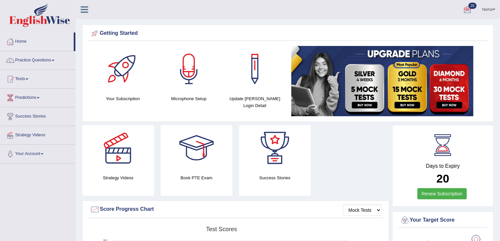
click at [492, 9] on link "Neha" at bounding box center [488, 8] width 23 height 17
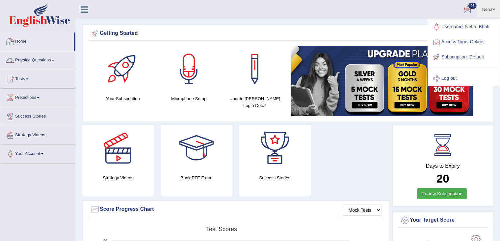
click at [44, 60] on link "Practice Questions" at bounding box center [37, 59] width 75 height 16
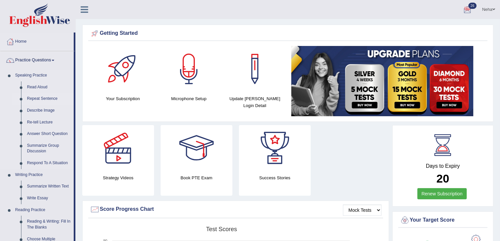
click at [35, 99] on link "Repeat Sentence" at bounding box center [49, 99] width 50 height 12
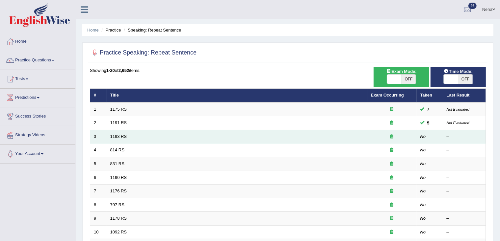
scroll to position [46, 0]
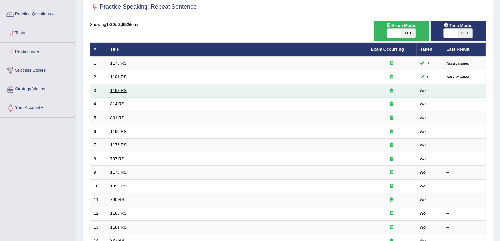
click at [122, 90] on link "1193 RS" at bounding box center [118, 90] width 17 height 5
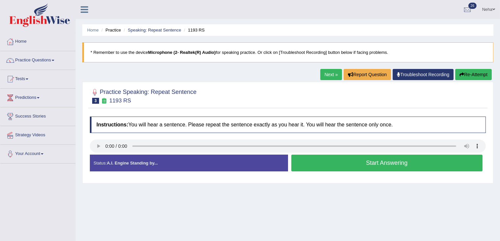
click at [304, 165] on button "Start Answering" at bounding box center [386, 163] width 191 height 17
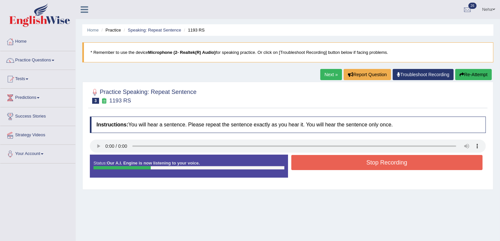
click at [304, 165] on button "Stop Recording" at bounding box center [386, 162] width 191 height 15
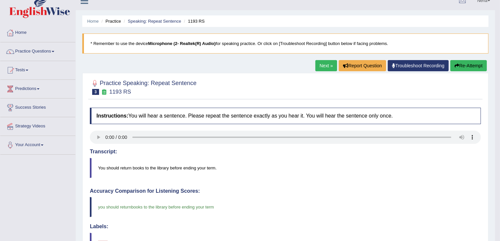
scroll to position [9, 0]
click at [322, 63] on link "Next »" at bounding box center [326, 66] width 22 height 11
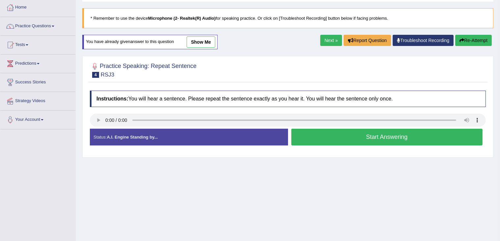
click at [302, 138] on button "Start Answering" at bounding box center [386, 137] width 191 height 17
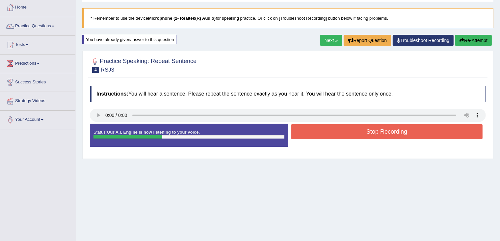
click at [303, 136] on button "Stop Recording" at bounding box center [386, 131] width 191 height 15
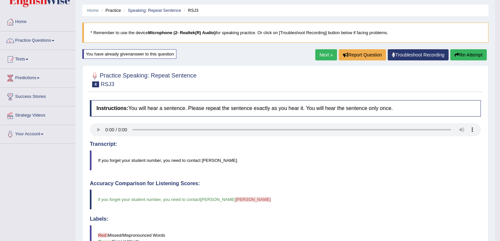
scroll to position [14, 0]
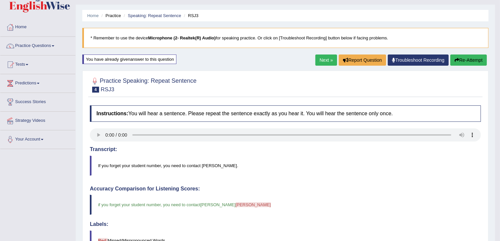
click at [323, 59] on link "Next »" at bounding box center [326, 60] width 22 height 11
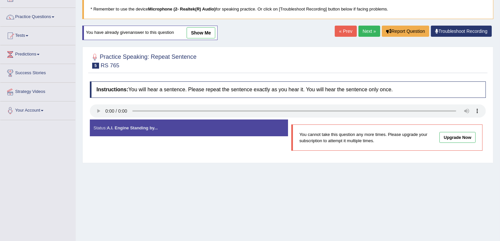
click at [368, 31] on link "Next »" at bounding box center [369, 31] width 22 height 11
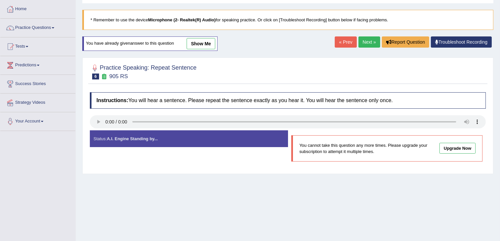
scroll to position [33, 0]
click at [367, 41] on link "Next »" at bounding box center [369, 41] width 22 height 11
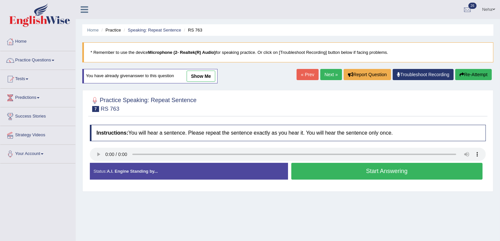
click at [305, 171] on button "Start Answering" at bounding box center [386, 171] width 191 height 17
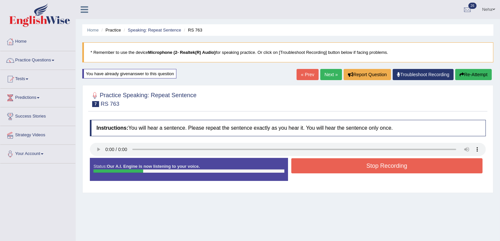
click at [313, 162] on button "Stop Recording" at bounding box center [386, 166] width 191 height 15
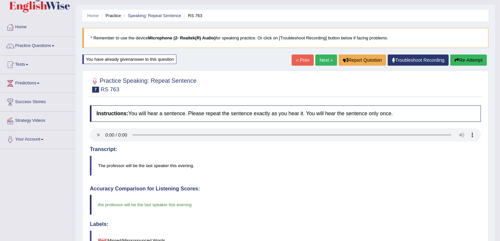
scroll to position [12, 0]
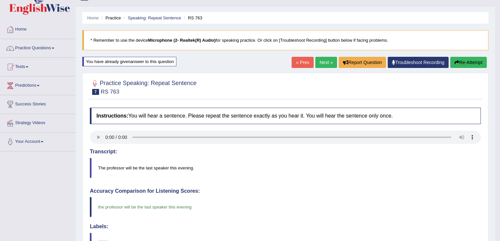
click at [322, 59] on link "Next »" at bounding box center [326, 62] width 22 height 11
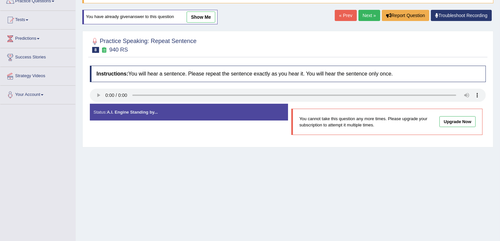
scroll to position [61, 0]
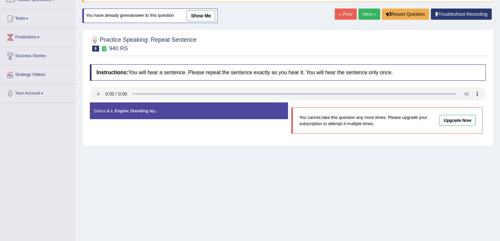
click at [367, 15] on link "Next »" at bounding box center [369, 14] width 22 height 11
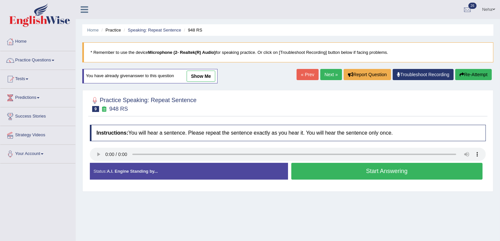
click at [322, 168] on button "Start Answering" at bounding box center [386, 171] width 191 height 17
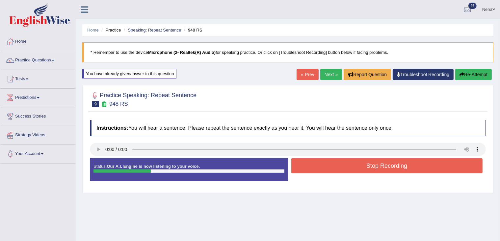
click at [322, 168] on button "Stop Recording" at bounding box center [386, 166] width 191 height 15
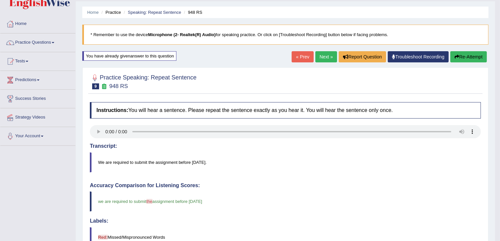
scroll to position [17, 0]
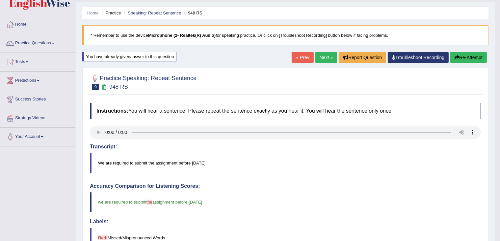
click at [324, 57] on link "Next »" at bounding box center [326, 57] width 22 height 11
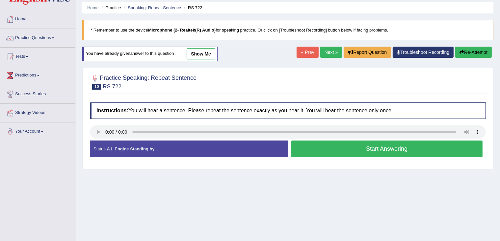
scroll to position [23, 0]
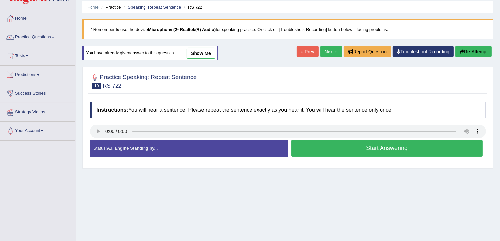
click at [308, 149] on button "Start Answering" at bounding box center [386, 148] width 191 height 17
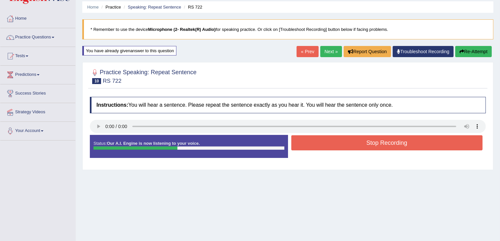
click at [310, 147] on button "Stop Recording" at bounding box center [386, 143] width 191 height 15
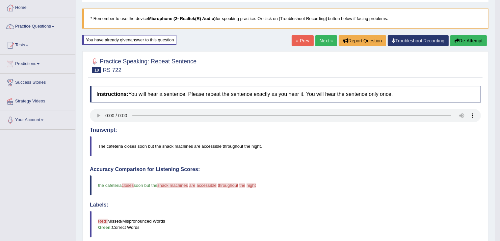
scroll to position [34, 0]
click at [462, 41] on button "Re-Attempt" at bounding box center [468, 40] width 37 height 11
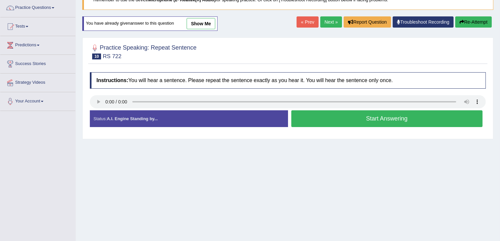
scroll to position [104, 0]
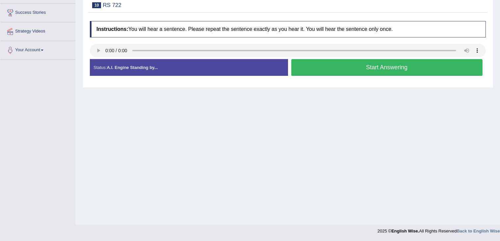
click at [336, 63] on button "Start Answering" at bounding box center [386, 67] width 191 height 17
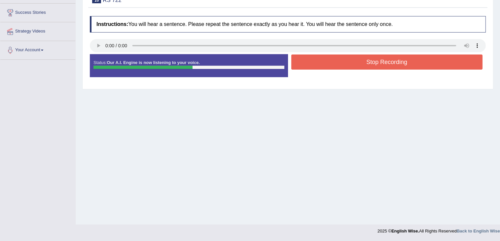
click at [336, 63] on button "Stop Recording" at bounding box center [386, 62] width 191 height 15
